Goal: Information Seeking & Learning: Learn about a topic

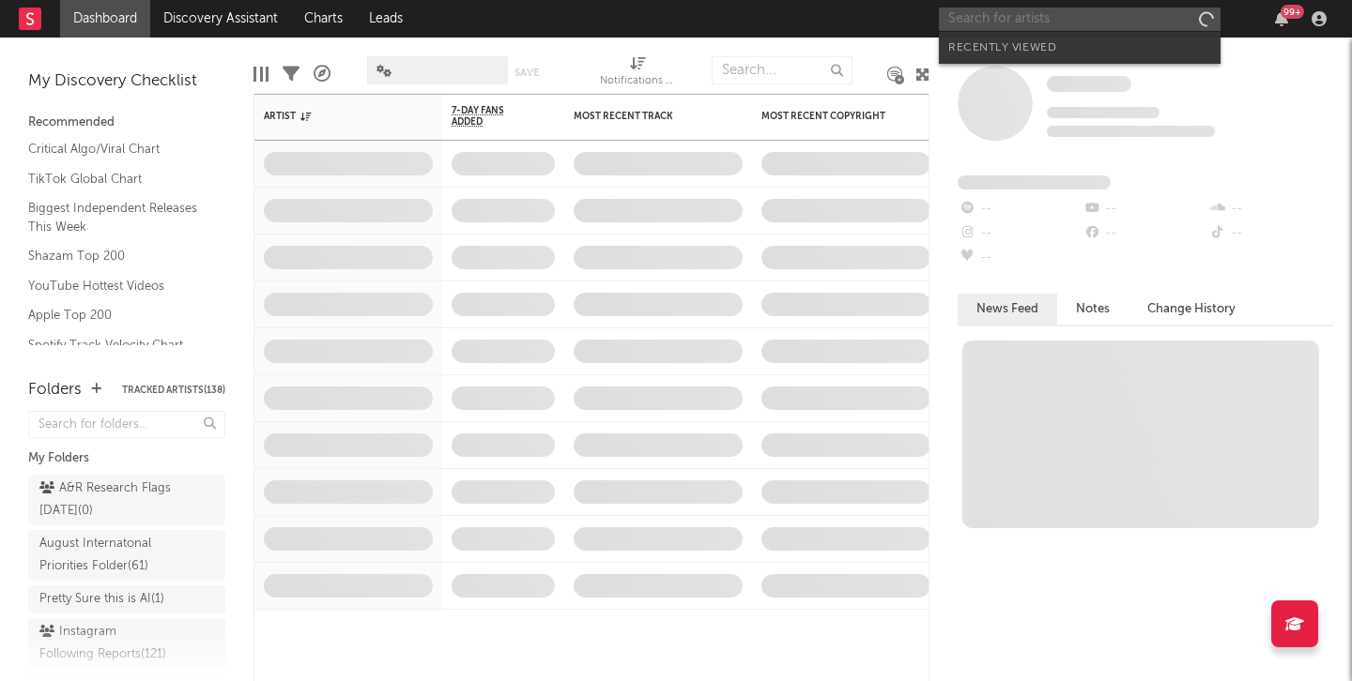
click at [1005, 21] on input "text" at bounding box center [1080, 19] width 282 height 23
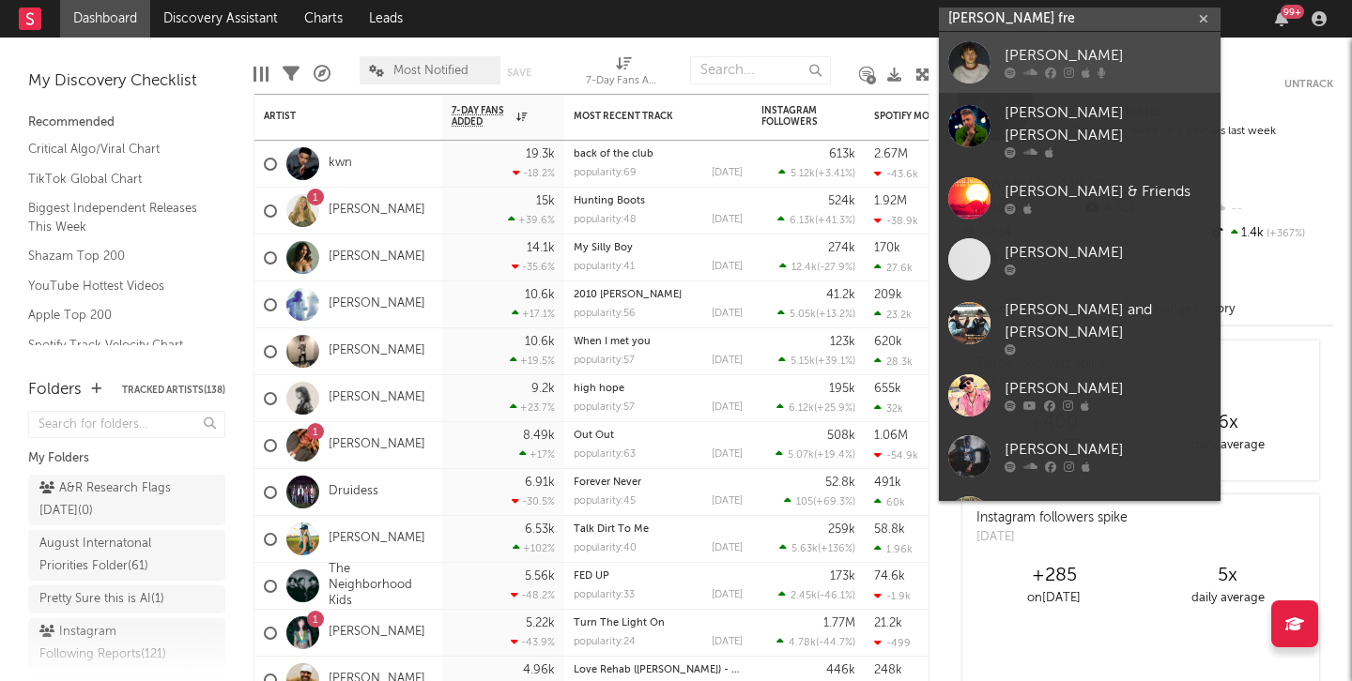
type input "[PERSON_NAME] fre"
click at [1046, 47] on div "[PERSON_NAME]" at bounding box center [1107, 56] width 207 height 23
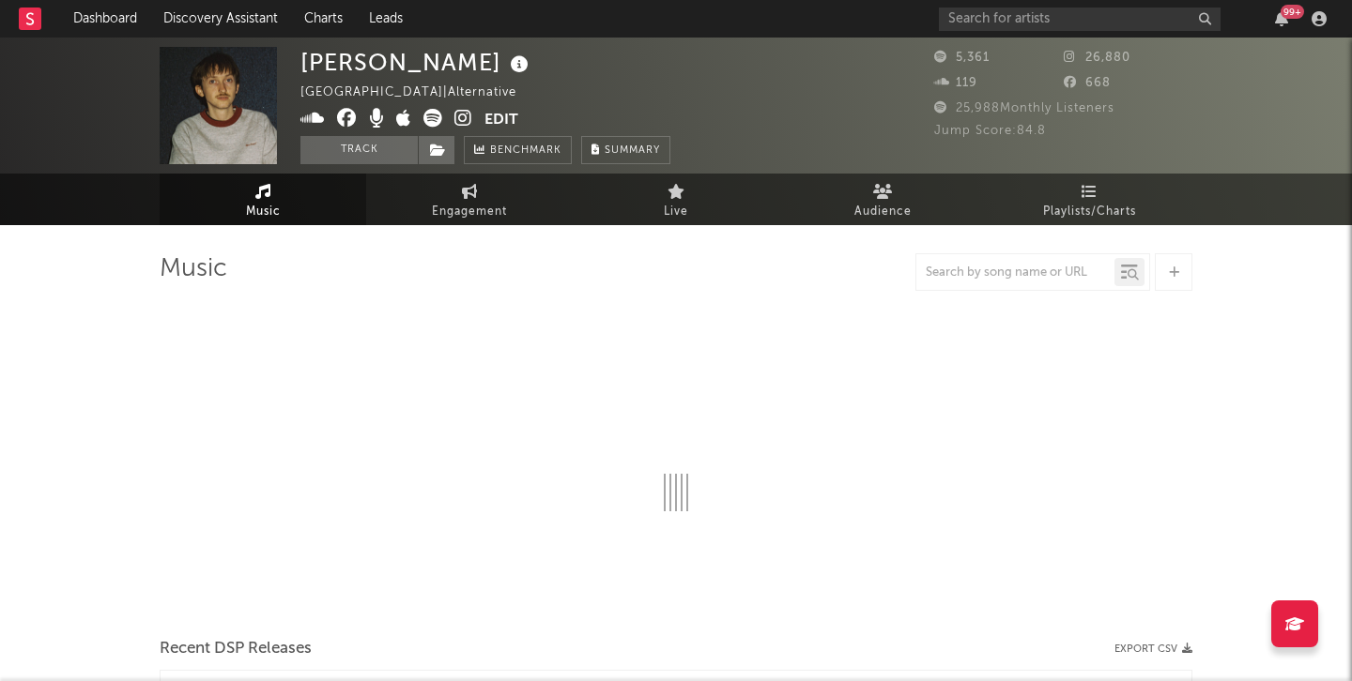
select select "6m"
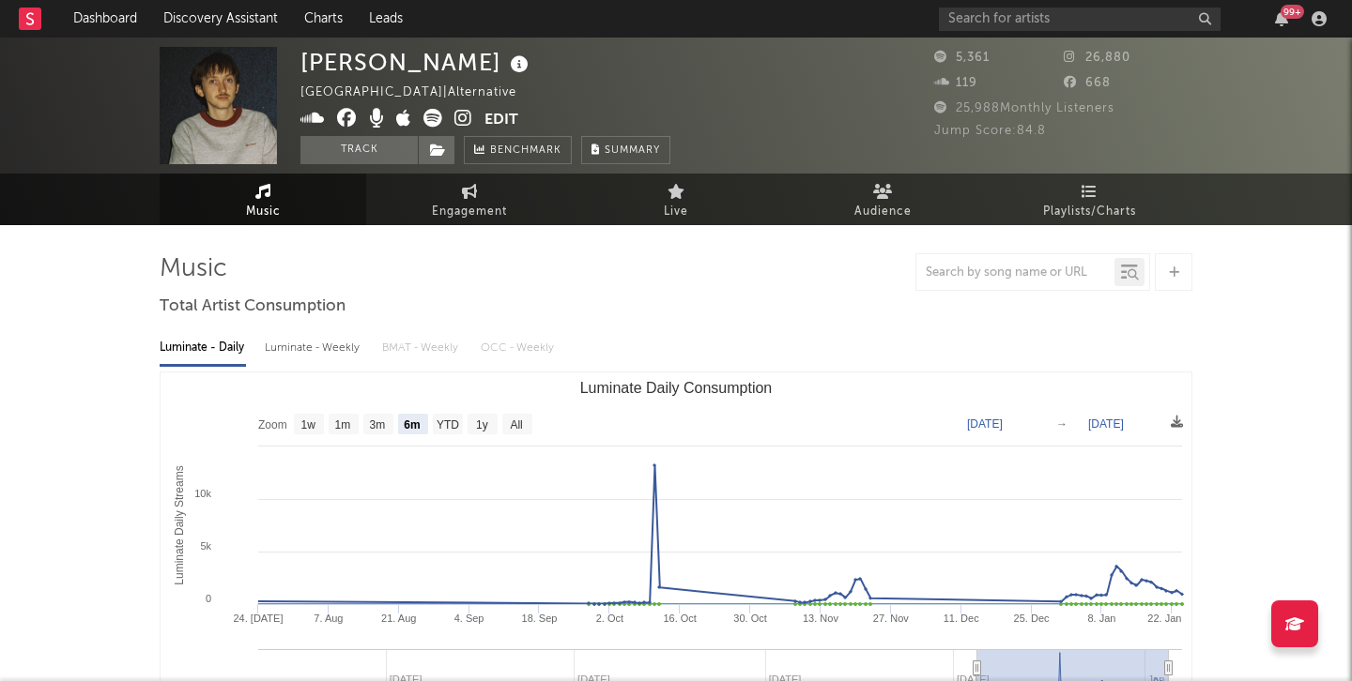
click at [504, 116] on button "Edit" at bounding box center [501, 120] width 34 height 23
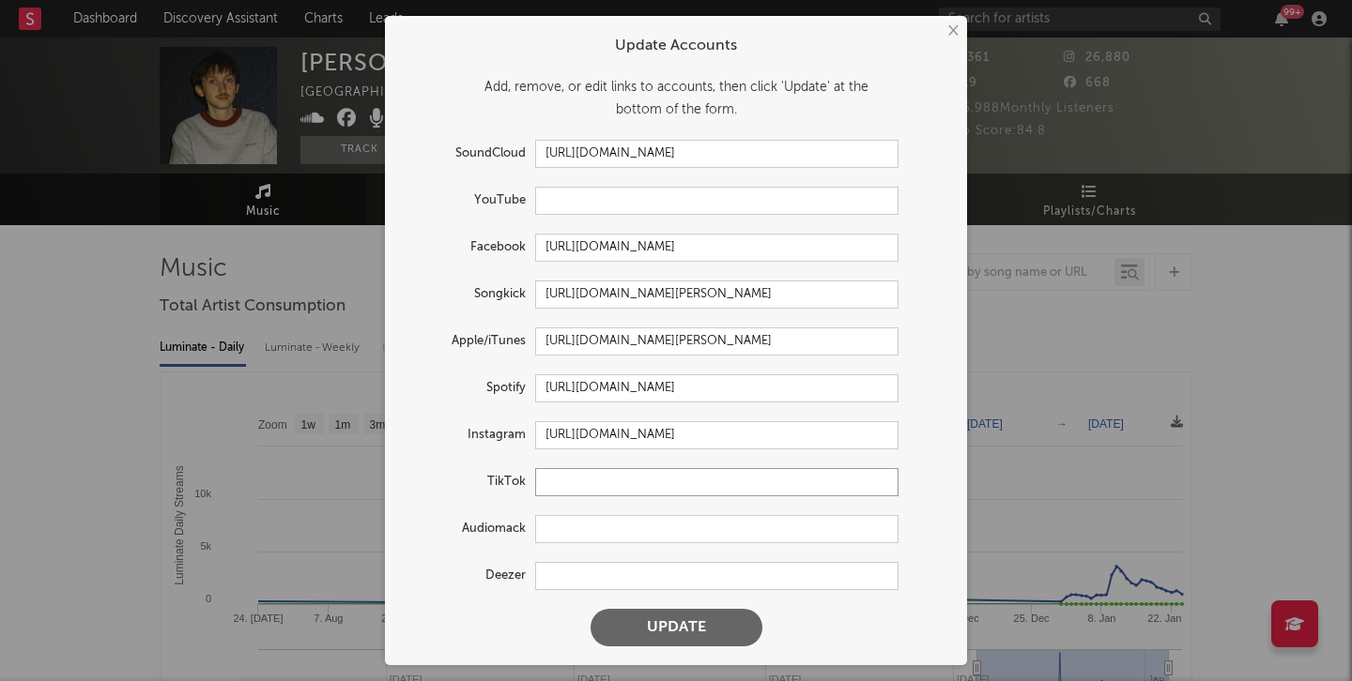
click at [567, 492] on input "text" at bounding box center [716, 482] width 363 height 28
paste input "[URL][DOMAIN_NAME]"
type input "[URL][DOMAIN_NAME]"
click at [660, 620] on button "Update" at bounding box center [676, 628] width 172 height 38
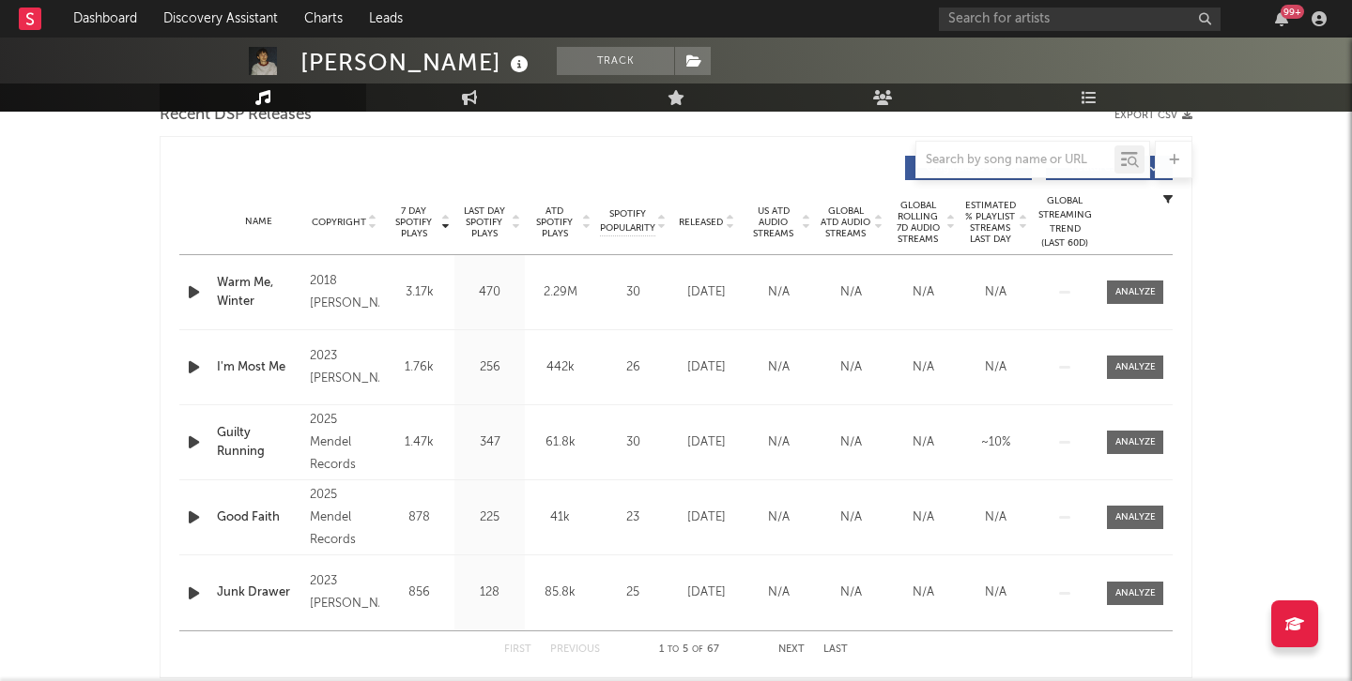
select select "6m"
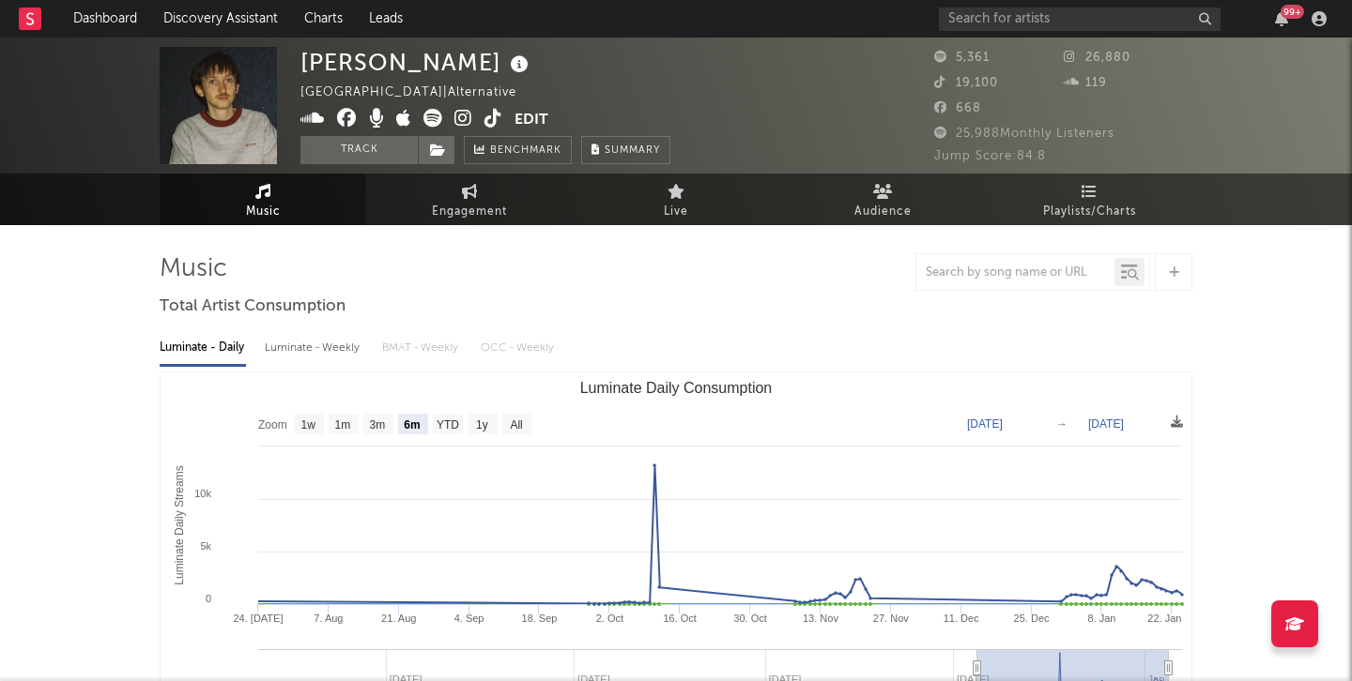
select select "6m"
click at [459, 201] on span "Engagement" at bounding box center [469, 212] width 75 height 23
select select "1w"
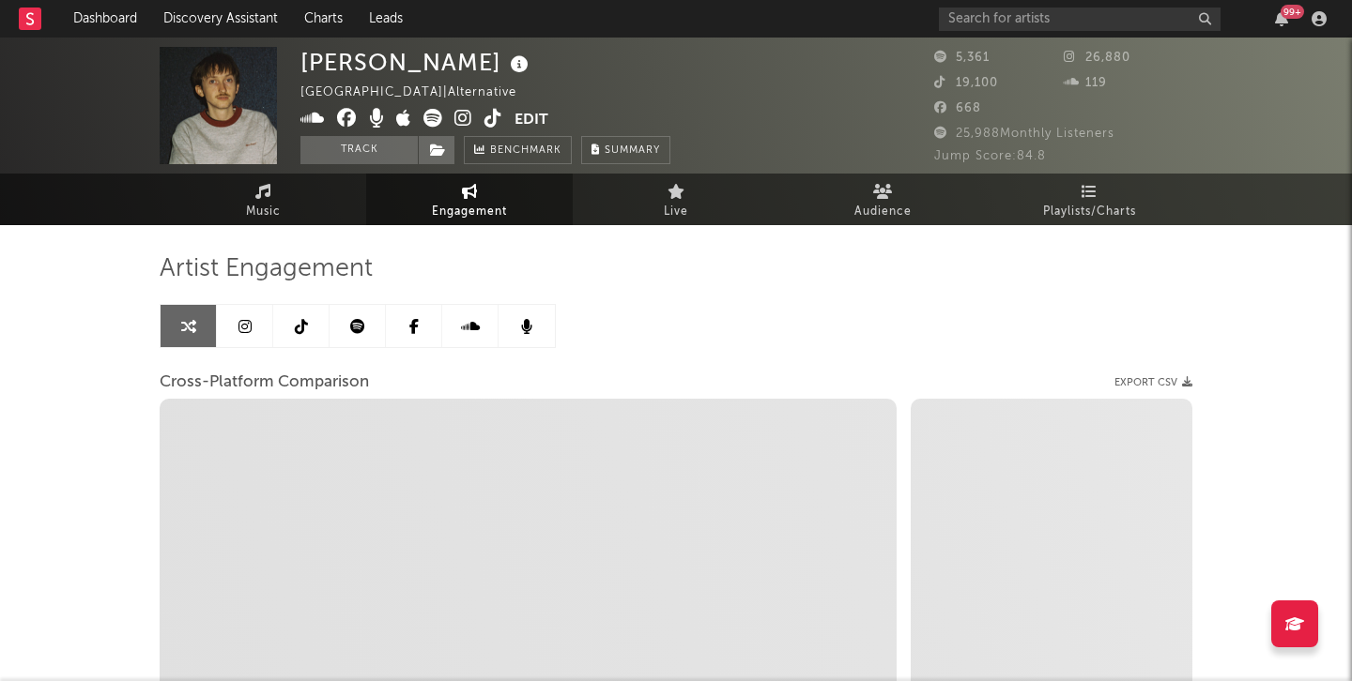
click at [277, 329] on link at bounding box center [301, 326] width 56 height 42
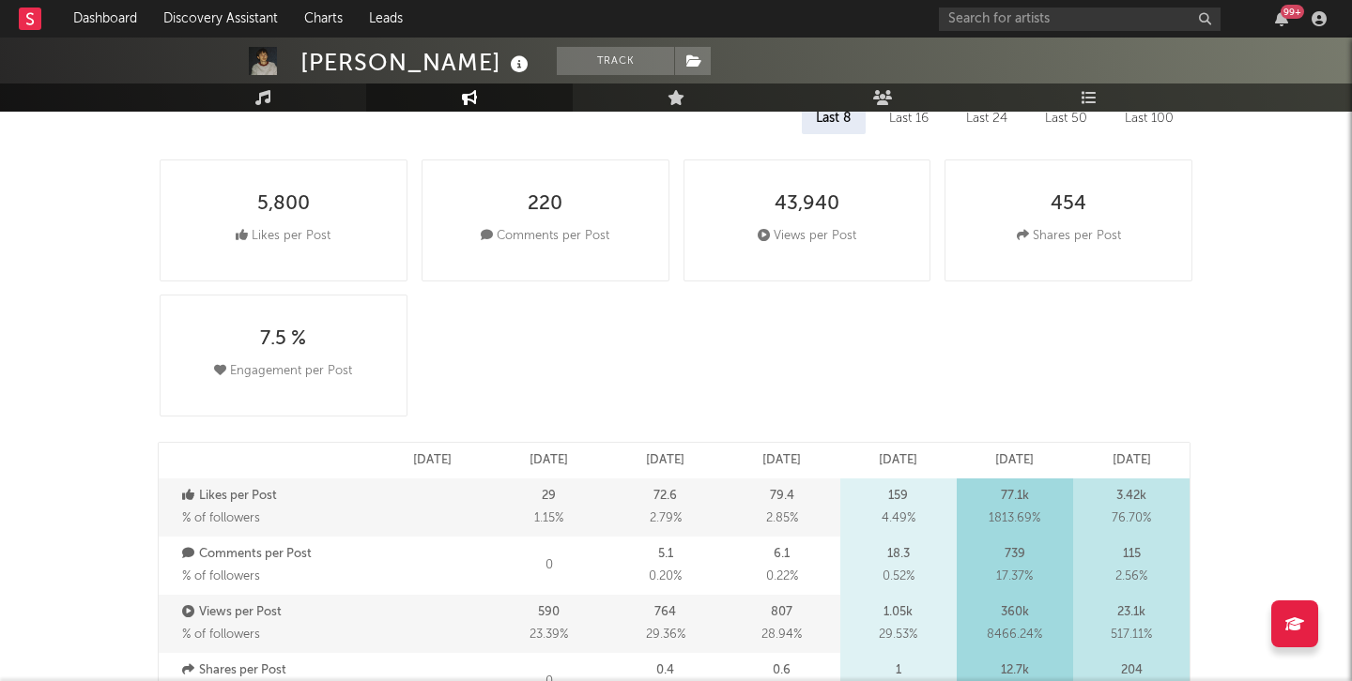
select select "6m"
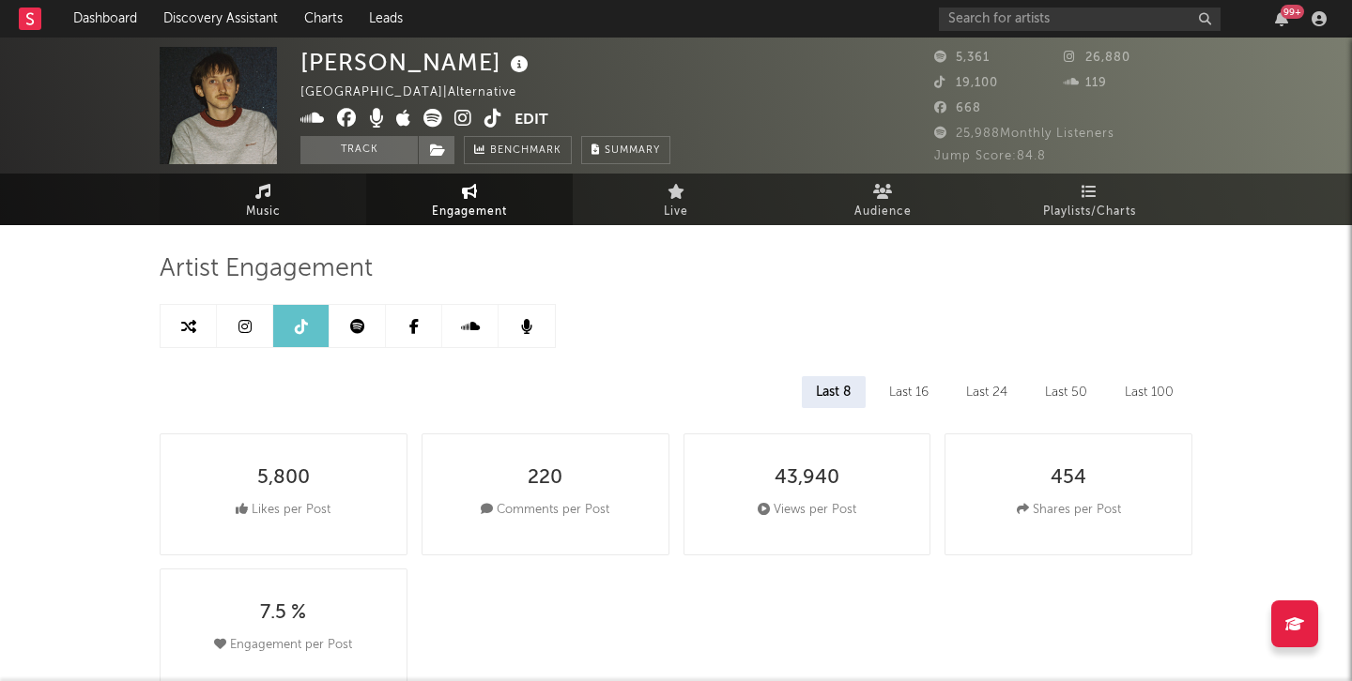
click at [264, 199] on link "Music" at bounding box center [263, 200] width 207 height 52
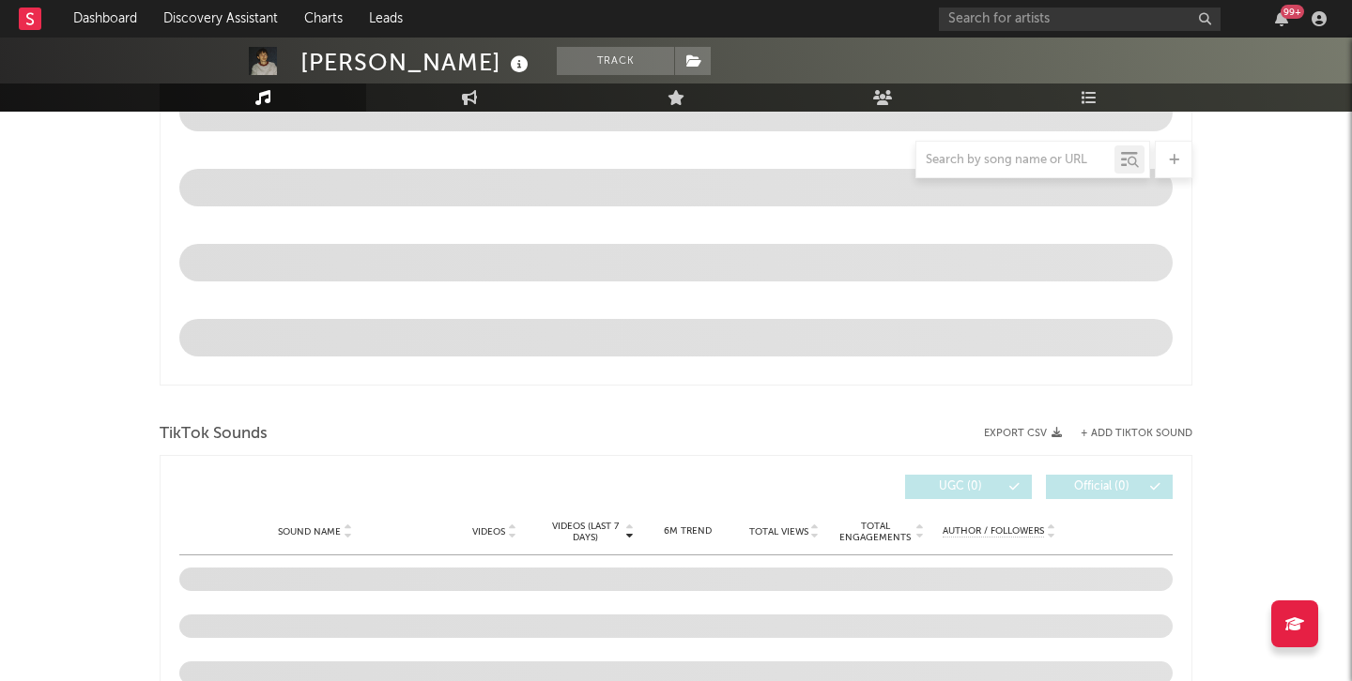
scroll to position [1092, 0]
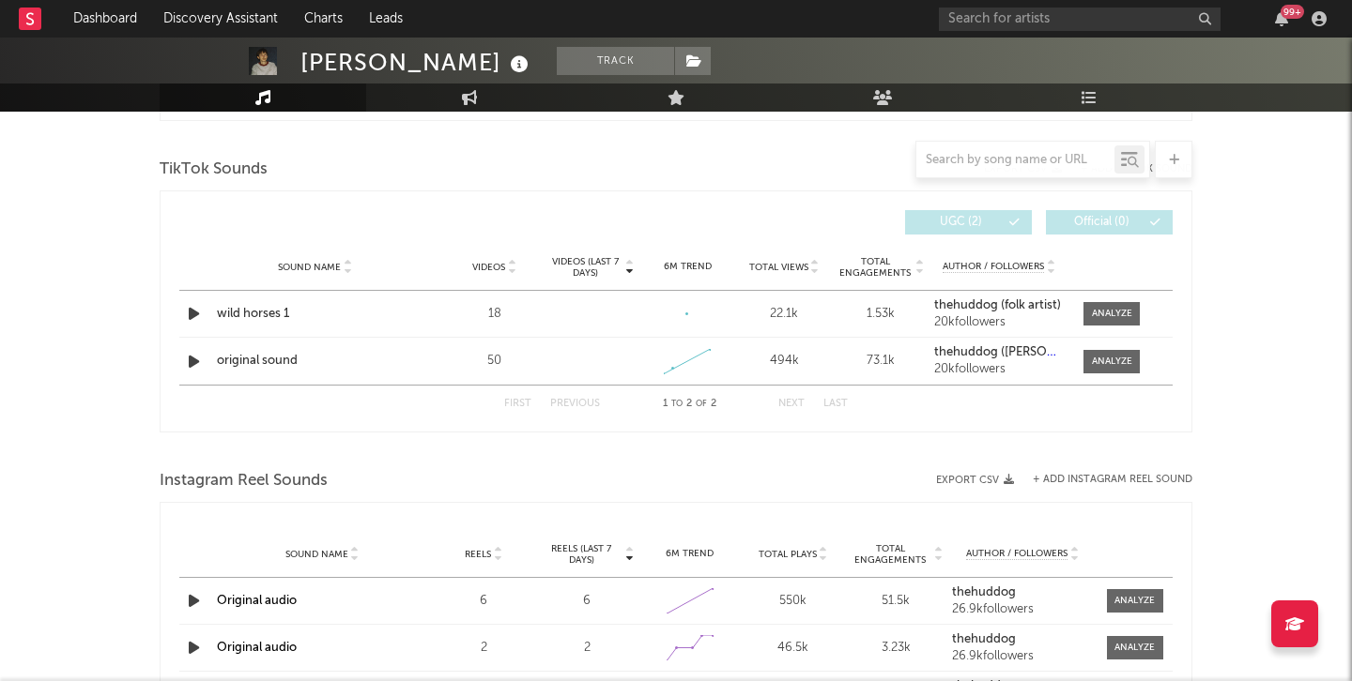
select select "6m"
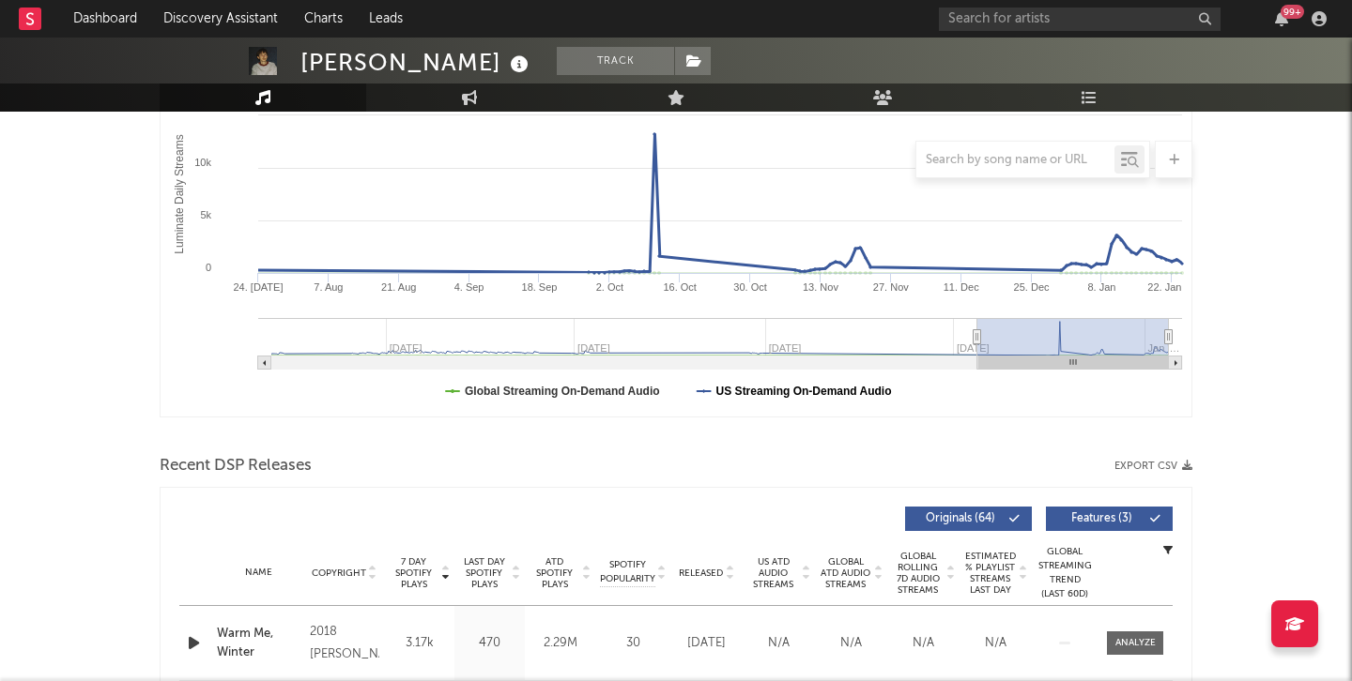
scroll to position [0, 0]
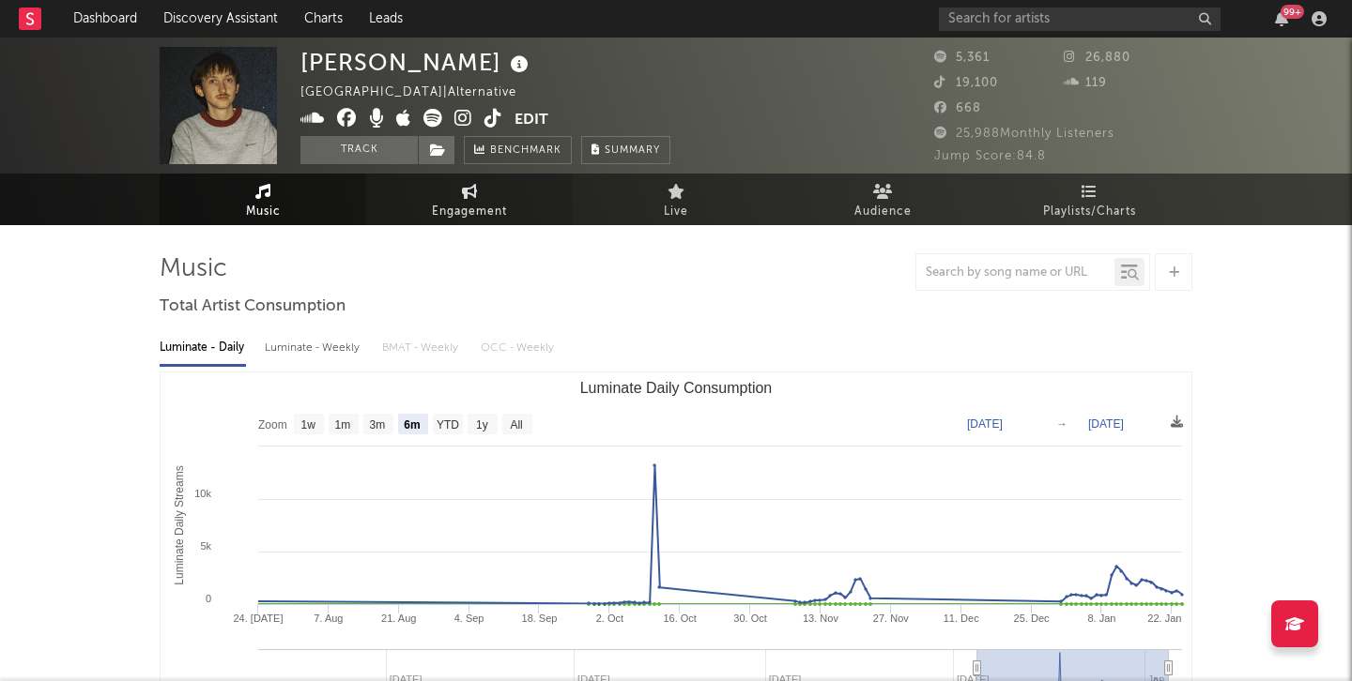
click at [457, 204] on span "Engagement" at bounding box center [469, 212] width 75 height 23
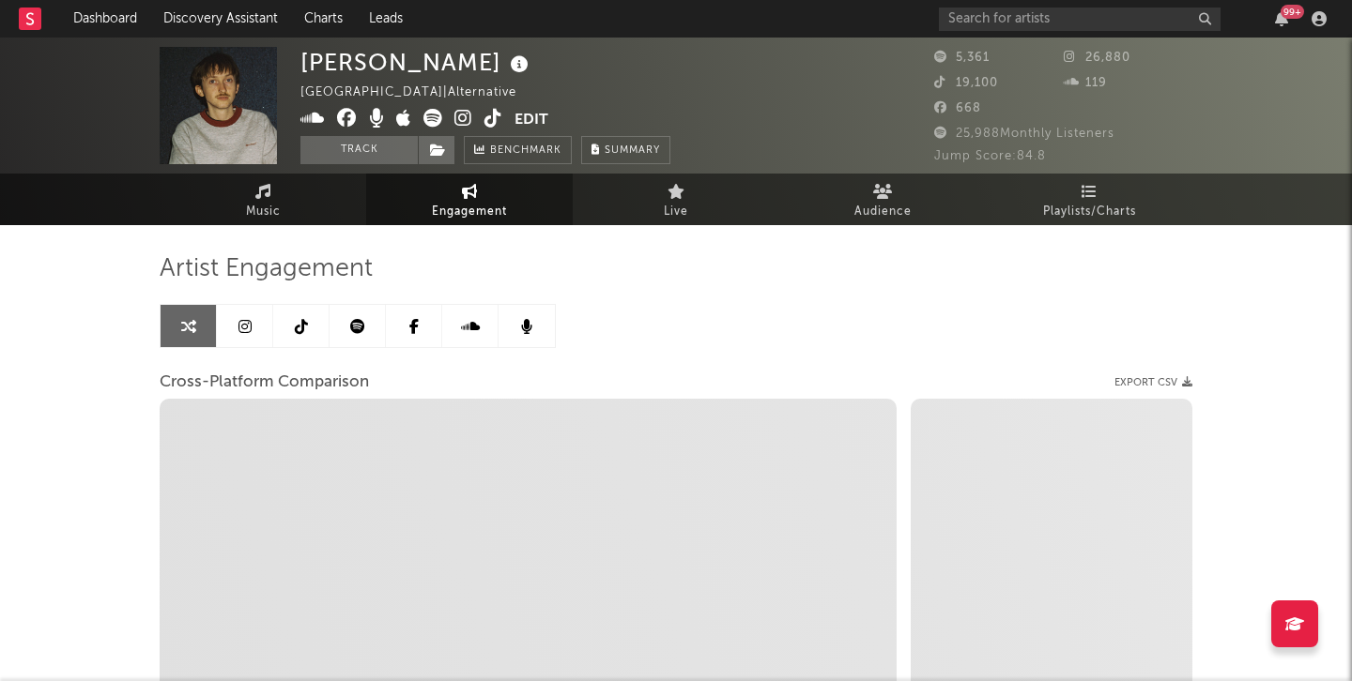
select select "1w"
click at [307, 332] on icon at bounding box center [301, 326] width 13 height 15
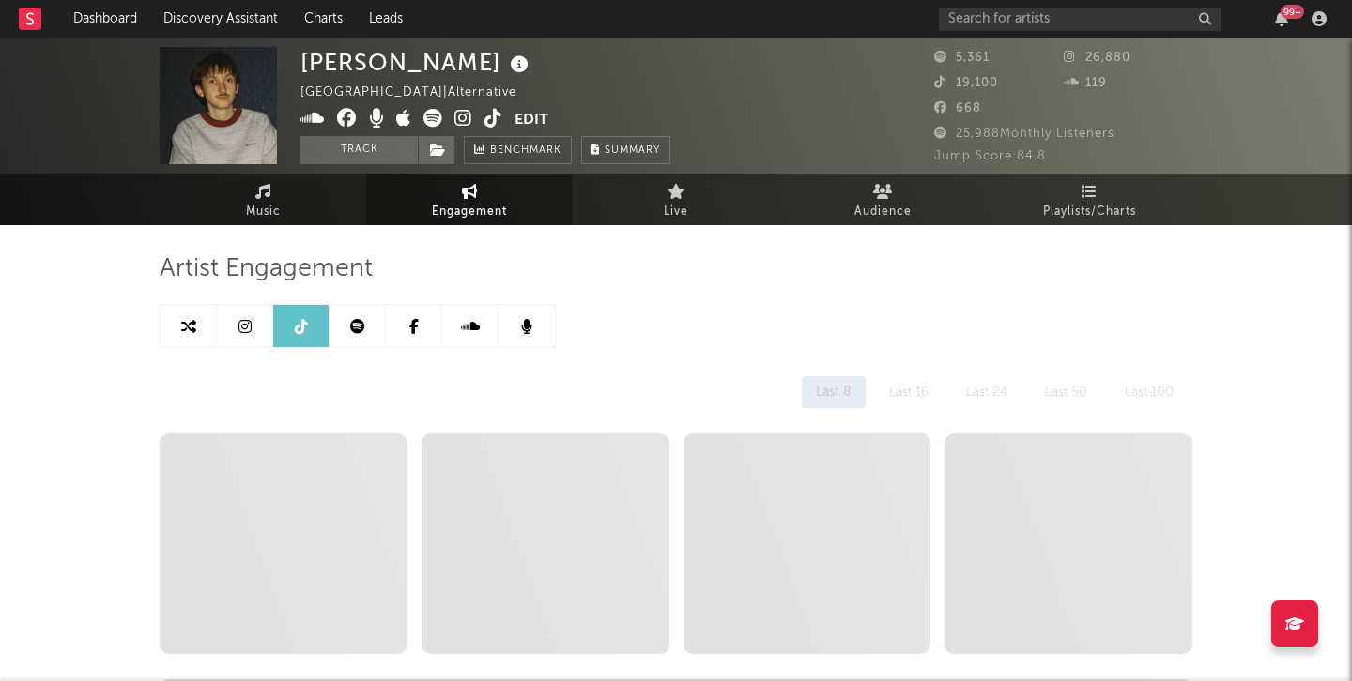
select select "6m"
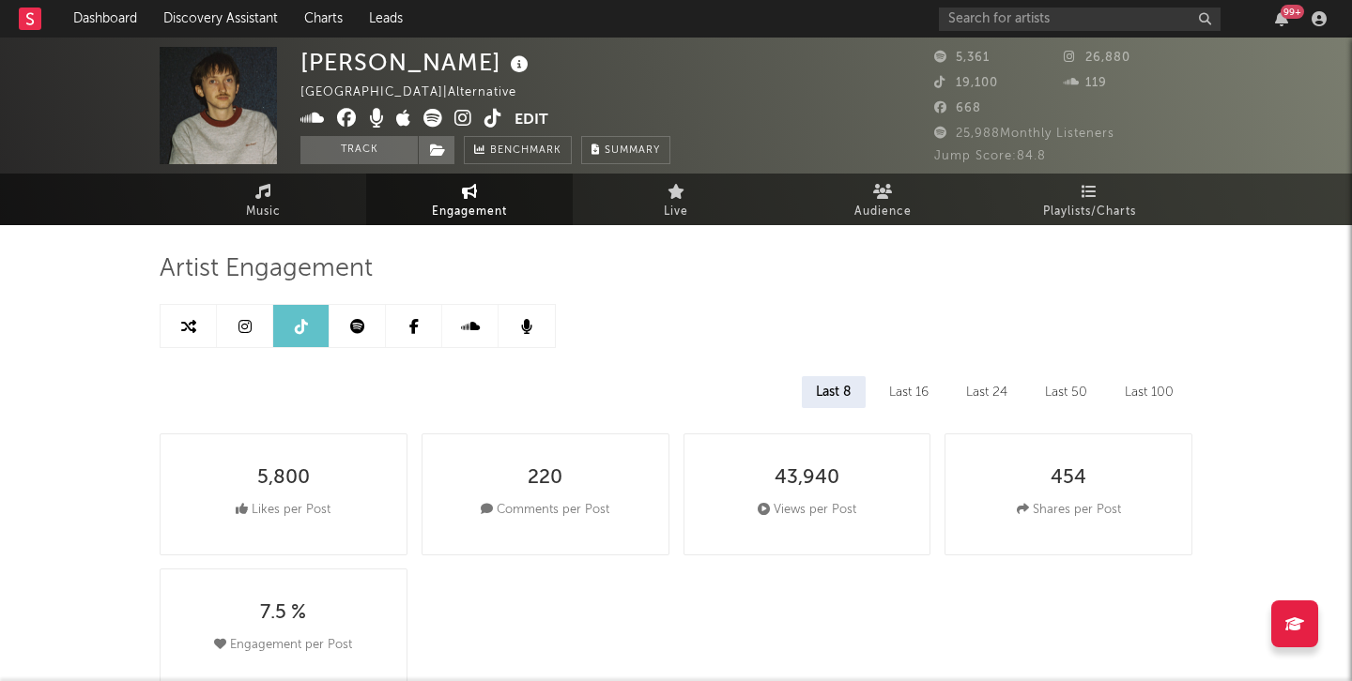
click at [250, 324] on icon at bounding box center [244, 326] width 13 height 15
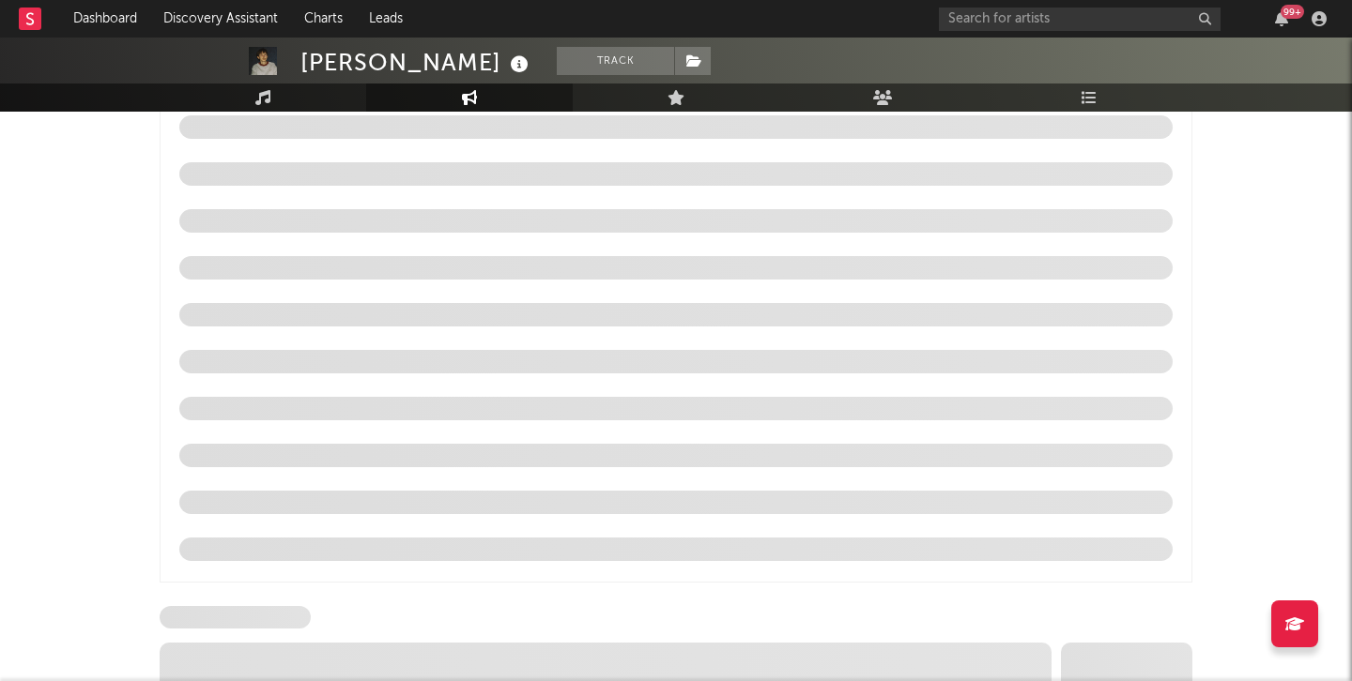
select select "6m"
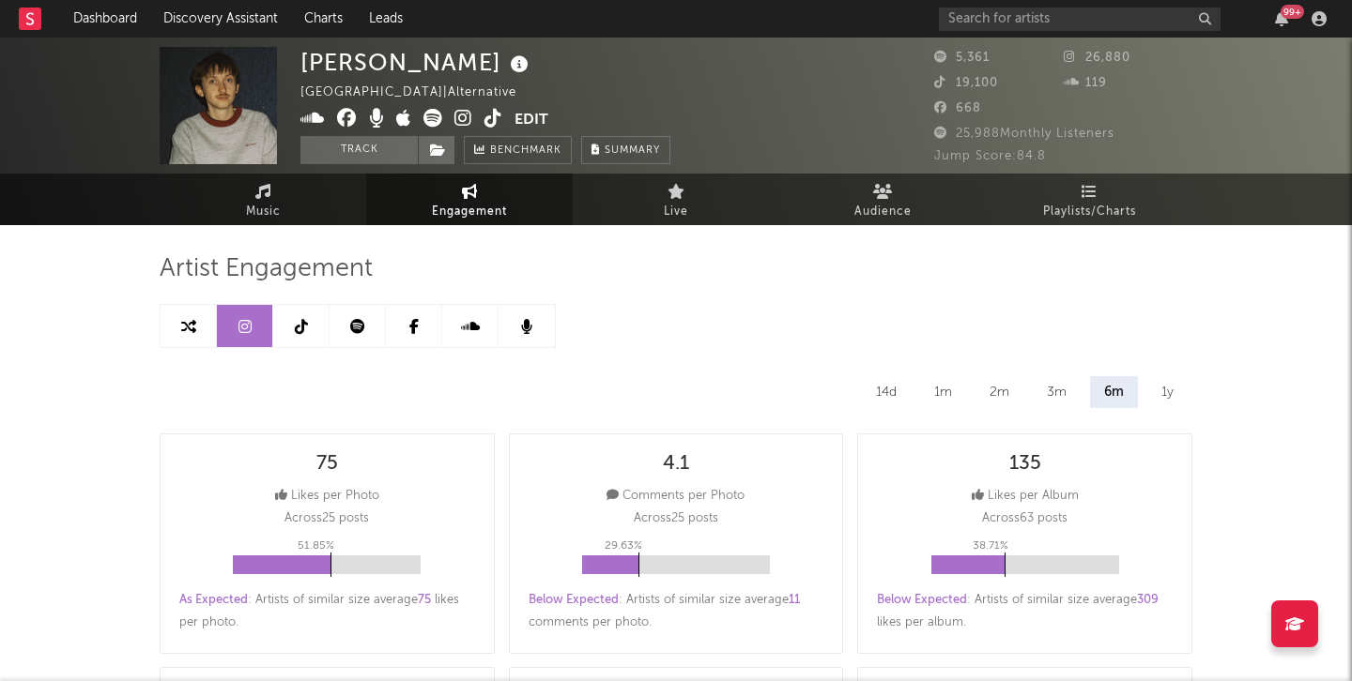
click at [291, 341] on link at bounding box center [301, 326] width 56 height 42
select select "6m"
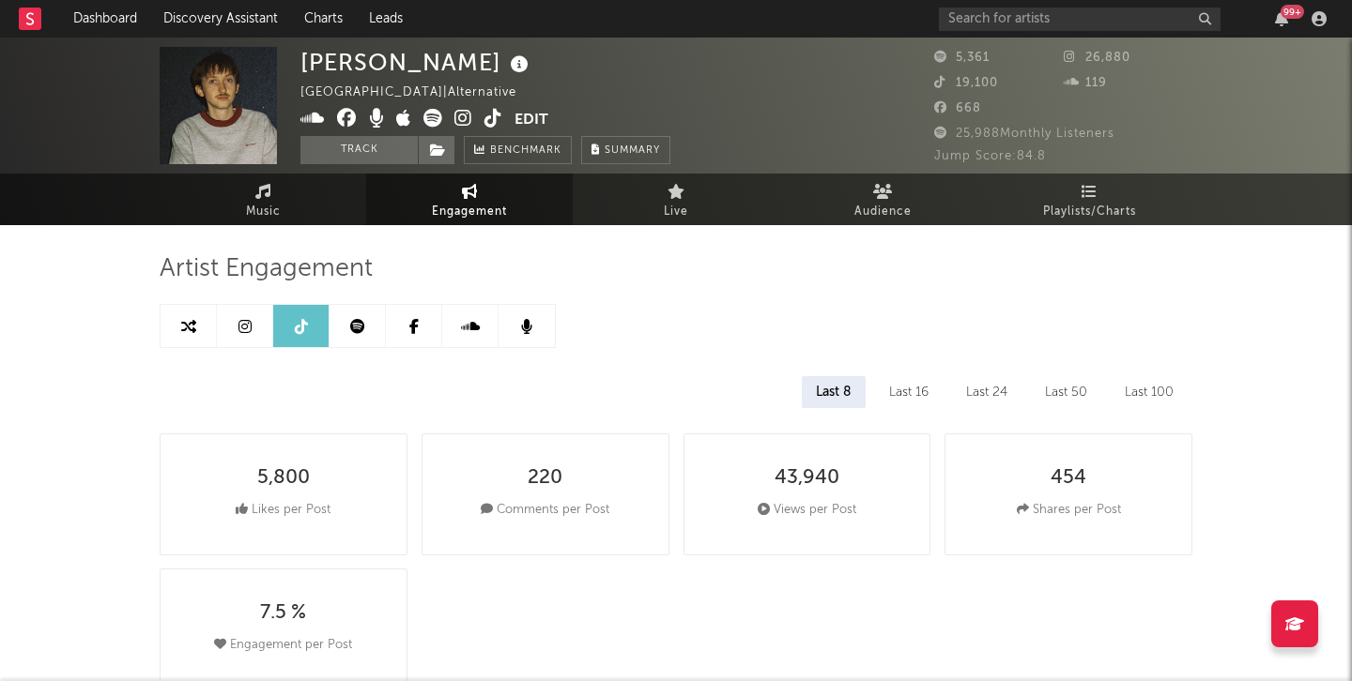
click at [249, 341] on link at bounding box center [245, 326] width 56 height 42
select select "6m"
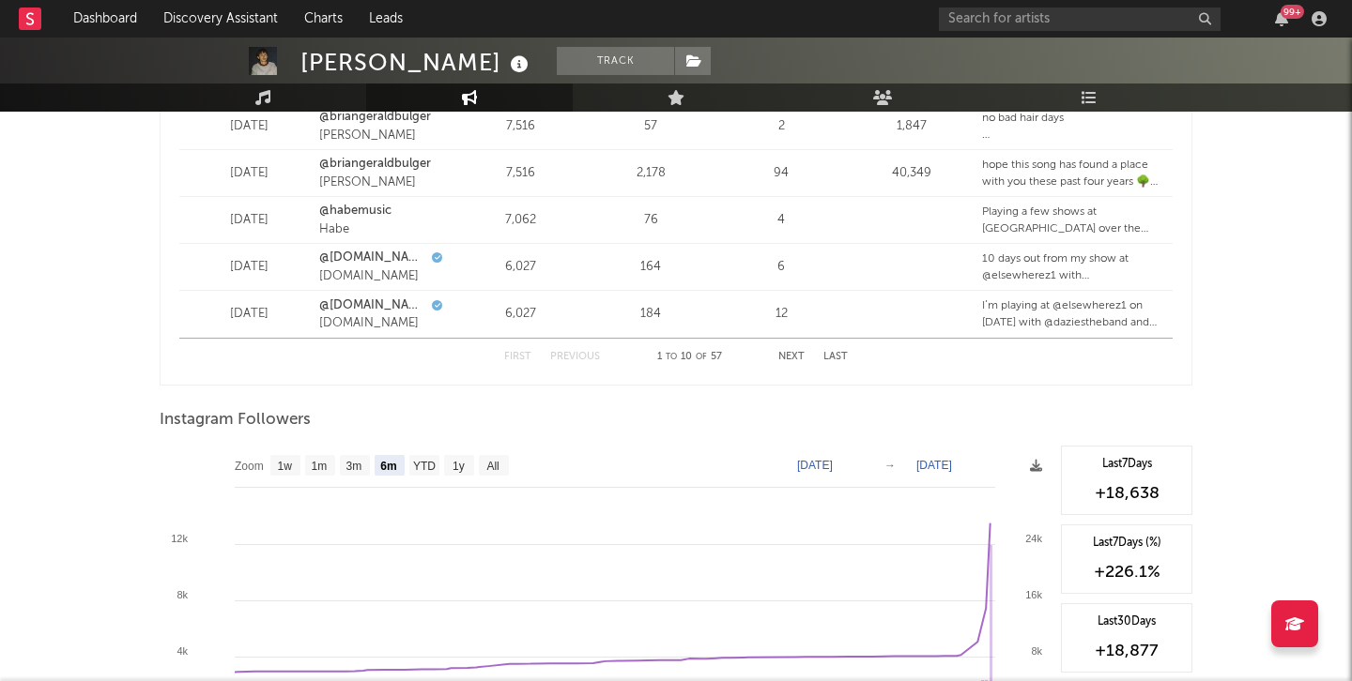
scroll to position [2613, 0]
